Goal: Task Accomplishment & Management: Complete application form

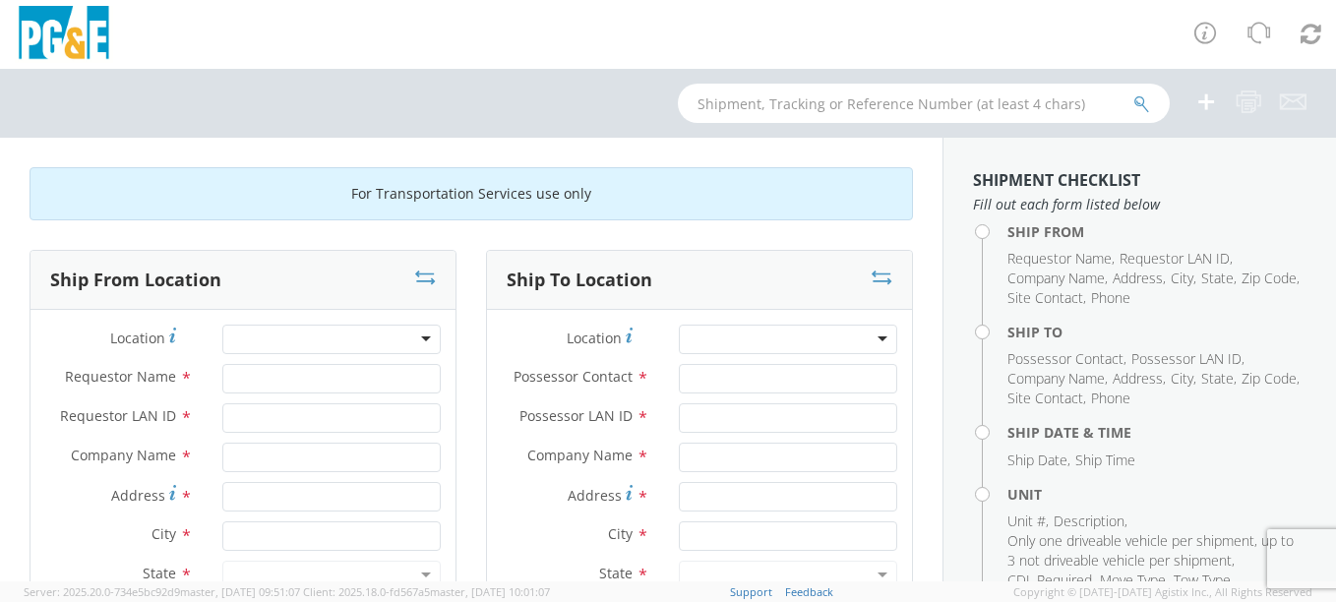
click at [287, 338] on div at bounding box center [331, 340] width 218 height 30
type input "[PERSON_NAME]"
click at [287, 338] on div at bounding box center [331, 340] width 218 height 30
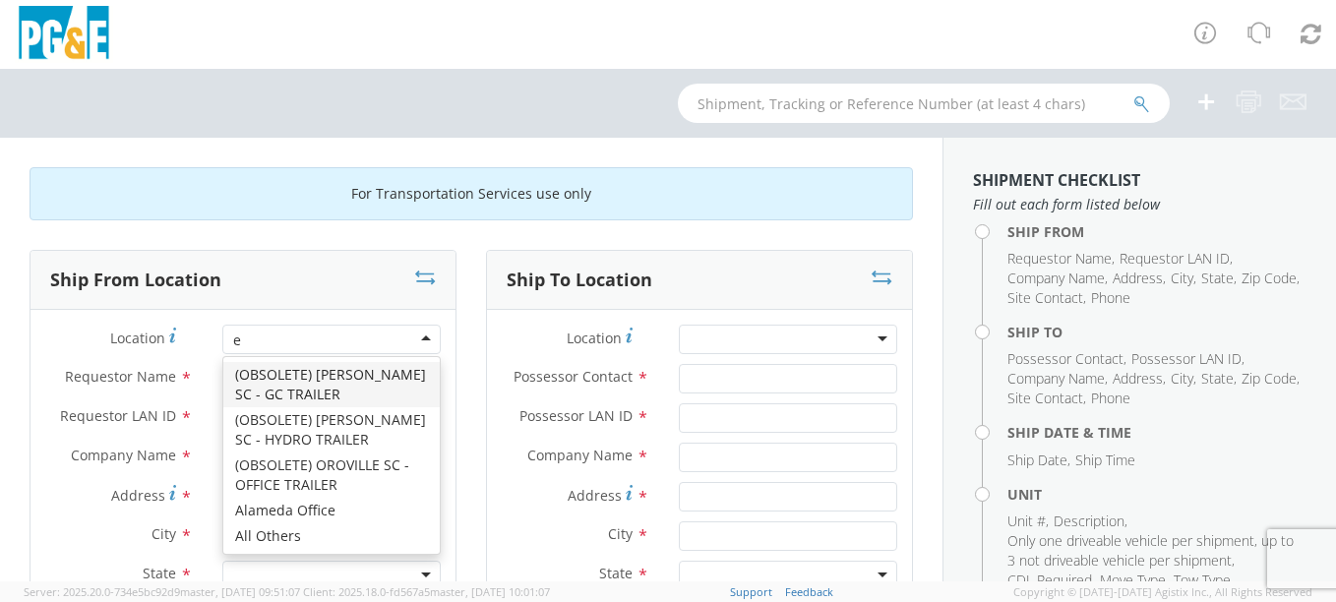
type input "eu"
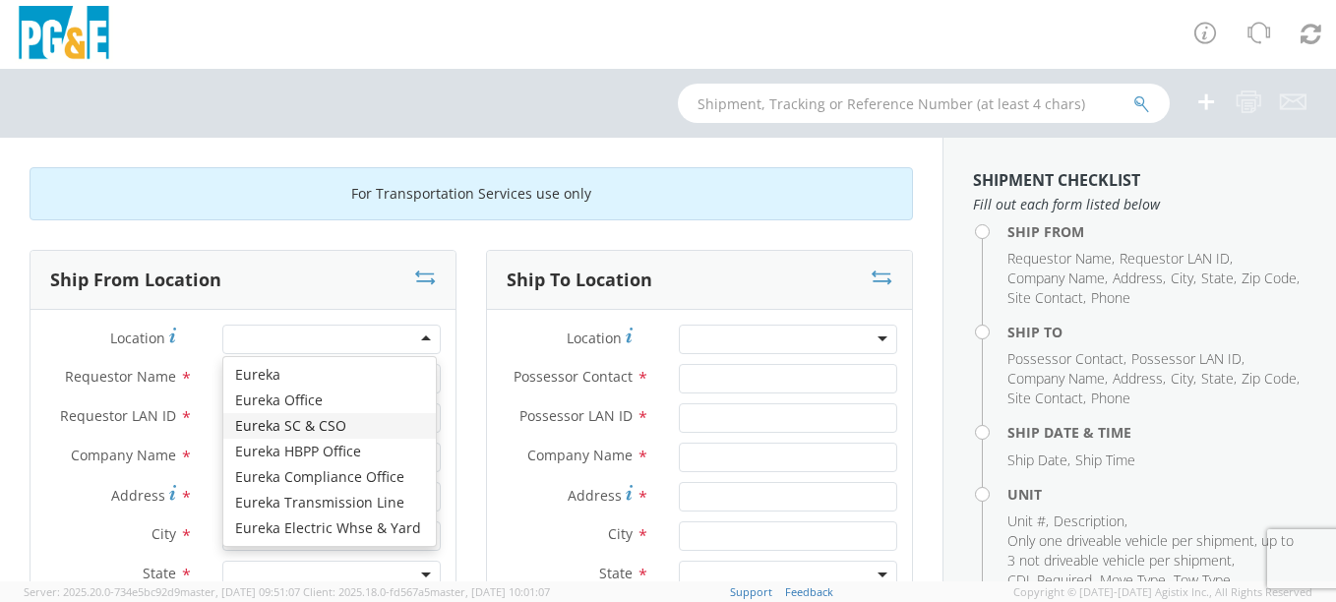
type input "PG&E"
type input "[STREET_ADDRESS]"
type input "EUREKA"
type input "95501"
